Goal: Navigation & Orientation: Understand site structure

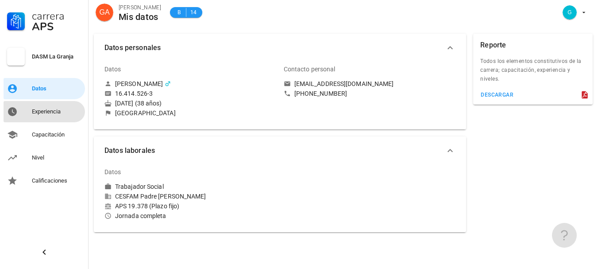
click at [49, 107] on div "Experiencia" at bounding box center [57, 111] width 50 height 14
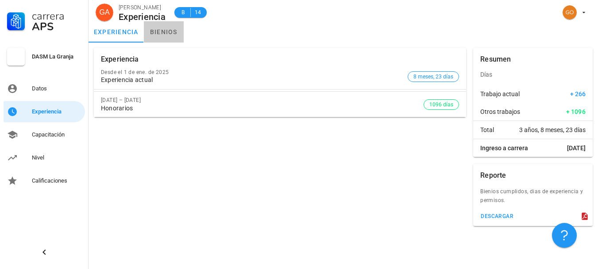
click at [171, 36] on link "bienios" at bounding box center [164, 31] width 40 height 21
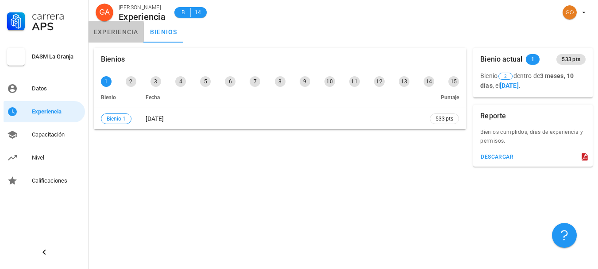
click at [129, 37] on link "experiencia" at bounding box center [116, 31] width 55 height 21
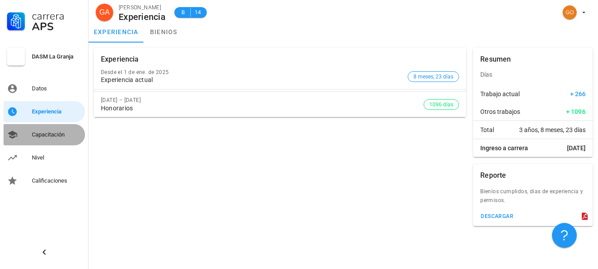
click at [51, 133] on div "Capacitación" at bounding box center [57, 134] width 50 height 7
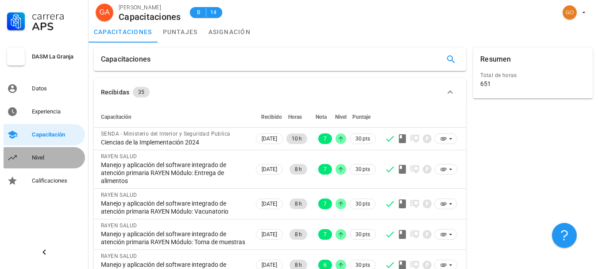
click at [50, 158] on div "Nivel" at bounding box center [57, 157] width 50 height 7
